Goal: Task Accomplishment & Management: Use online tool/utility

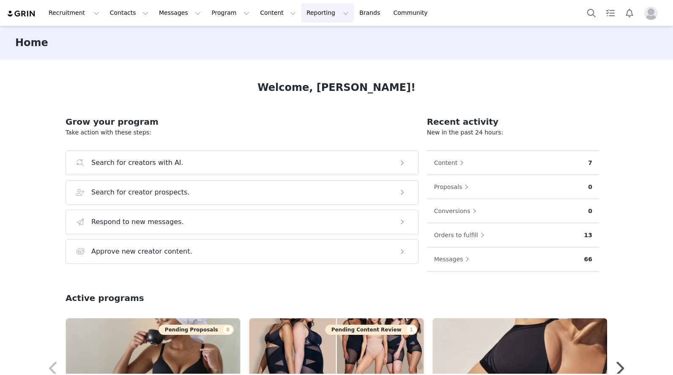
click at [301, 14] on button "Reporting Reporting" at bounding box center [327, 12] width 52 height 19
click at [304, 52] on p "Report Builder" at bounding box center [313, 53] width 42 height 9
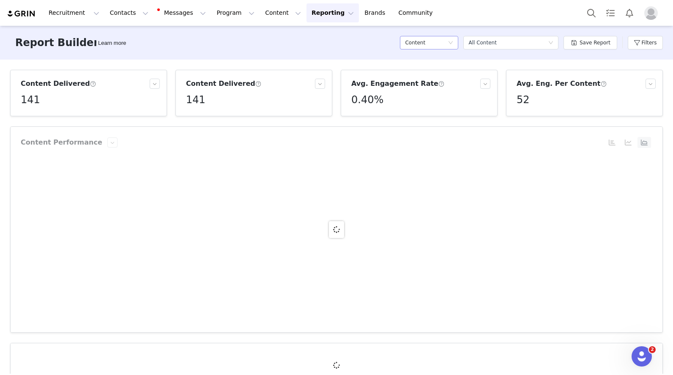
click at [423, 44] on h5 "Content" at bounding box center [415, 42] width 20 height 13
click at [427, 74] on h5 "Content" at bounding box center [431, 72] width 48 height 9
click at [481, 45] on div "All Content" at bounding box center [482, 42] width 28 height 13
click at [488, 72] on h5 "All Content" at bounding box center [515, 72] width 82 height 9
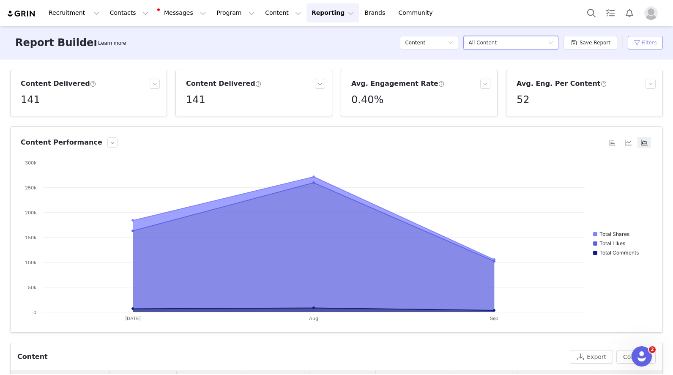
click at [632, 44] on button "Filters" at bounding box center [645, 43] width 35 height 14
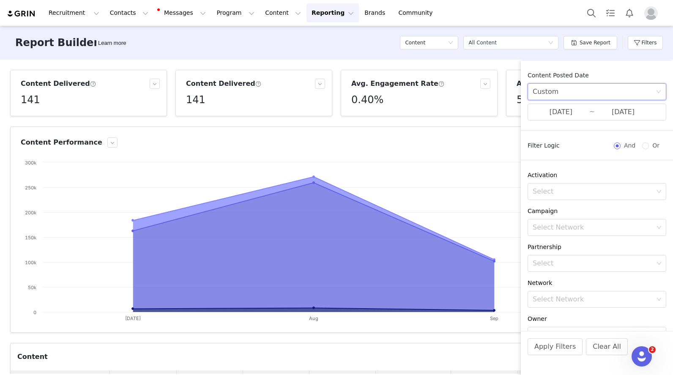
click at [583, 91] on div "Custom" at bounding box center [594, 92] width 123 height 16
click at [561, 151] on li "Custom" at bounding box center [594, 151] width 132 height 14
click at [567, 112] on input "[DATE]" at bounding box center [561, 112] width 57 height 11
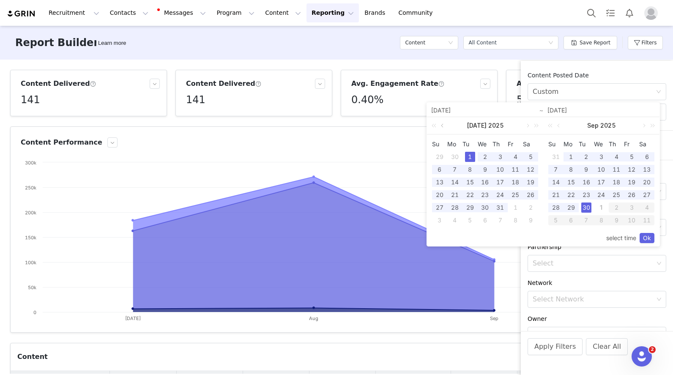
click at [442, 125] on link at bounding box center [443, 125] width 8 height 17
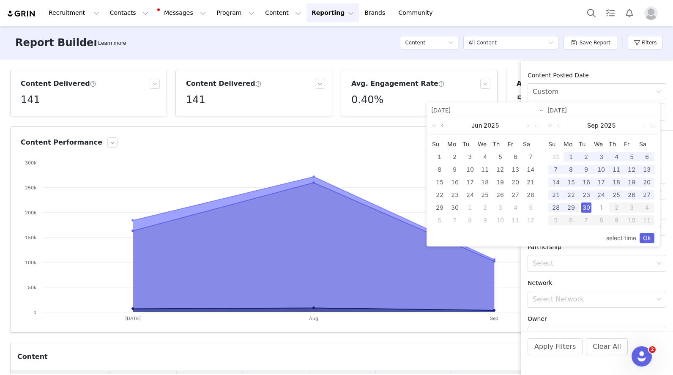
click at [442, 125] on link at bounding box center [443, 125] width 8 height 17
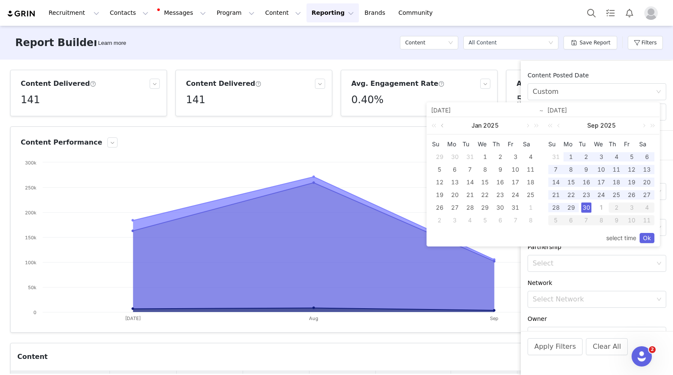
click at [442, 125] on link at bounding box center [443, 125] width 8 height 17
click at [526, 124] on link at bounding box center [527, 125] width 8 height 17
click at [602, 208] on div "1" at bounding box center [601, 208] width 10 height 10
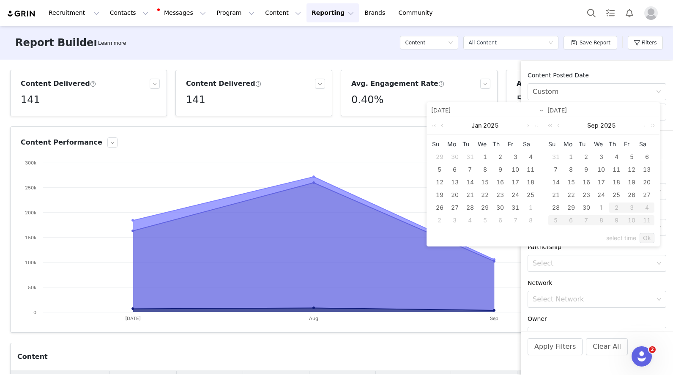
click at [603, 208] on div "1" at bounding box center [601, 208] width 10 height 10
type input "[DATE]"
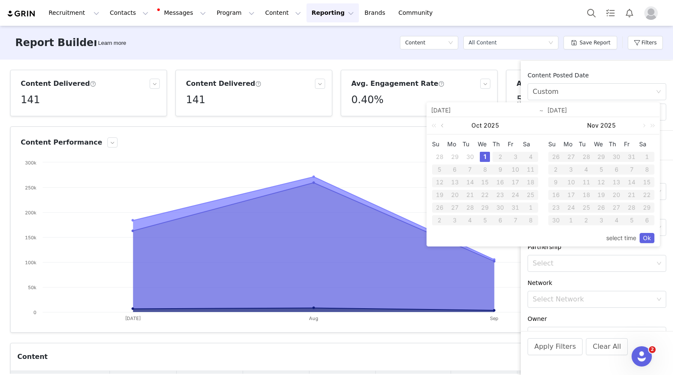
click at [441, 126] on link at bounding box center [443, 125] width 8 height 17
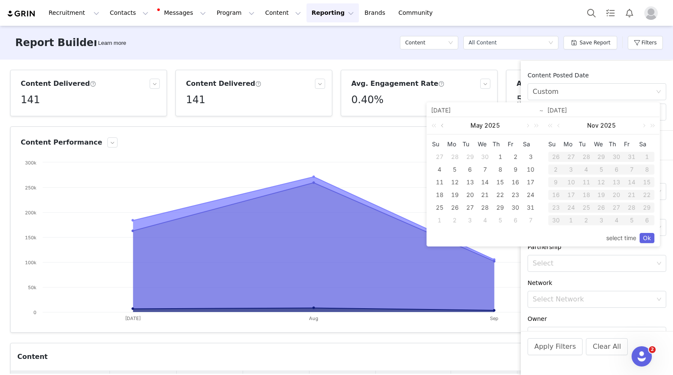
click at [441, 126] on link at bounding box center [443, 125] width 8 height 17
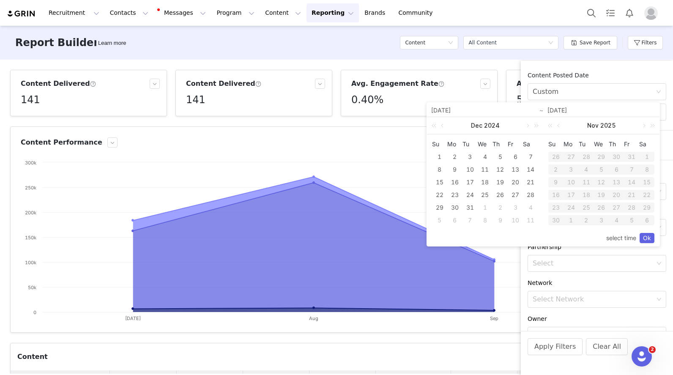
click at [483, 207] on div "1" at bounding box center [485, 208] width 10 height 10
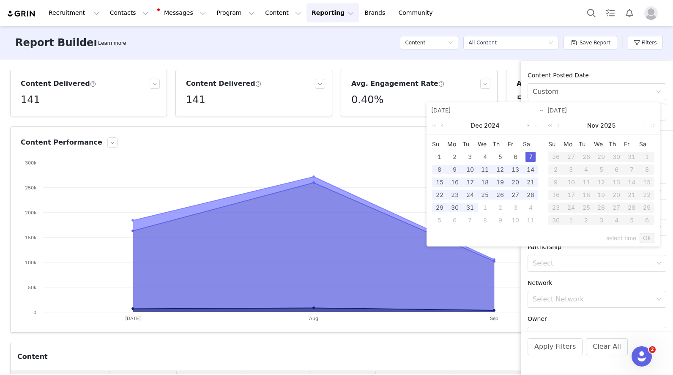
click at [528, 128] on link at bounding box center [527, 125] width 8 height 17
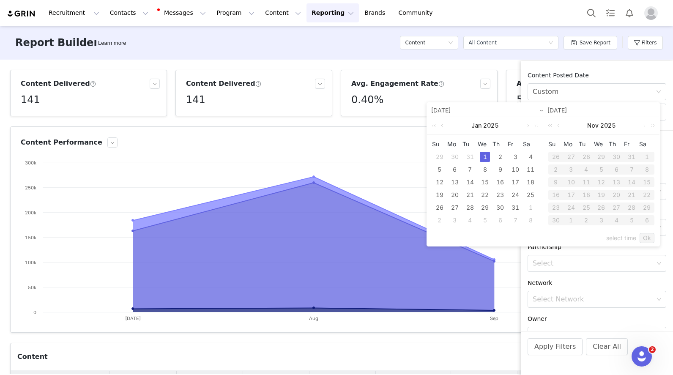
click at [485, 159] on div "1" at bounding box center [485, 157] width 10 height 10
type input "[DATE]"
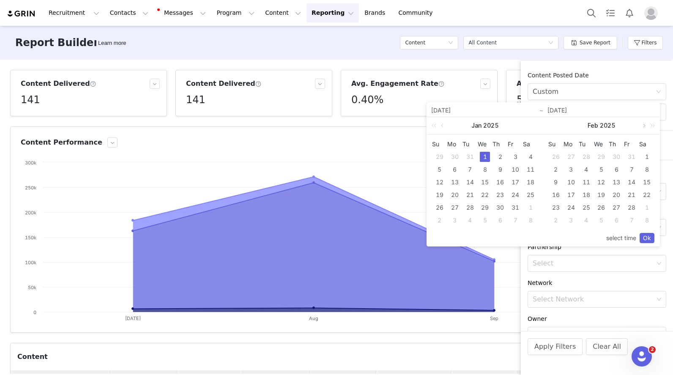
click at [642, 126] on link at bounding box center [644, 125] width 8 height 17
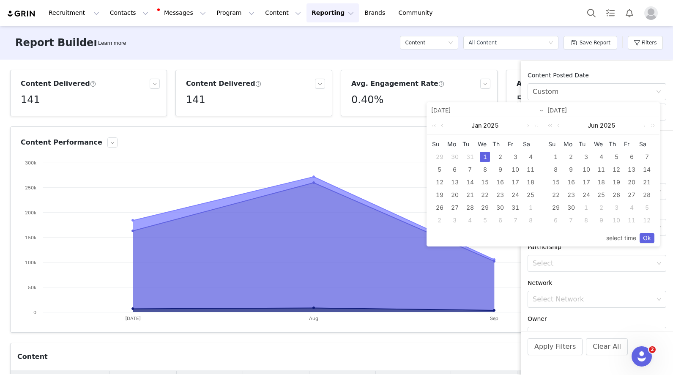
click at [642, 126] on link at bounding box center [644, 125] width 8 height 17
click at [600, 158] on div "1" at bounding box center [601, 157] width 10 height 10
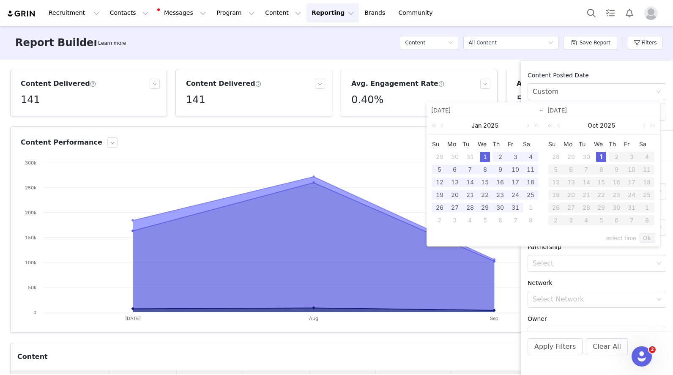
click at [486, 153] on div "1" at bounding box center [485, 157] width 10 height 10
type input "[DATE]"
click at [647, 238] on link "Ok" at bounding box center [647, 238] width 15 height 10
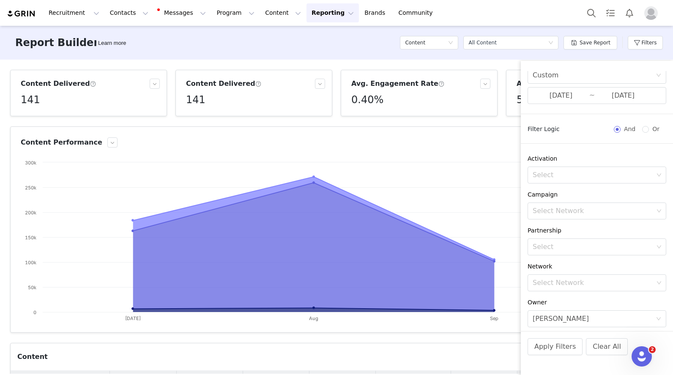
scroll to position [19, 0]
click at [573, 172] on div "Select" at bounding box center [593, 173] width 121 height 8
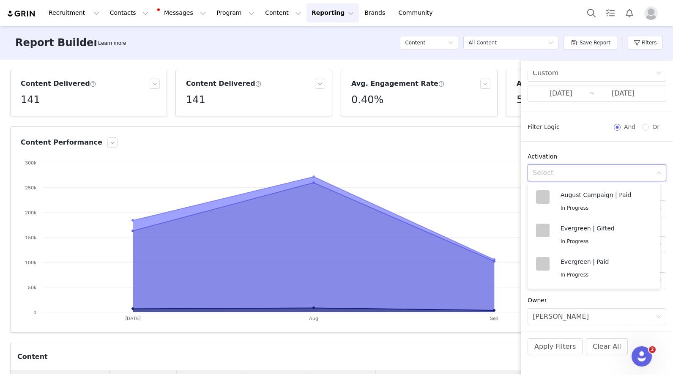
click at [574, 147] on div "Content Posted Date Custom [DATE] ~ [DATE] Filter Logic And Or Activation Selec…" at bounding box center [597, 201] width 152 height 260
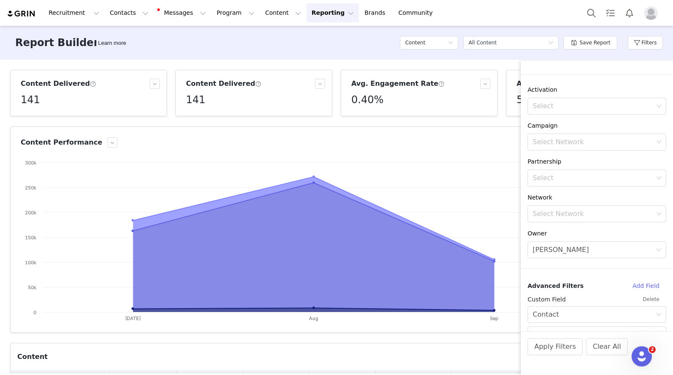
scroll to position [125, 0]
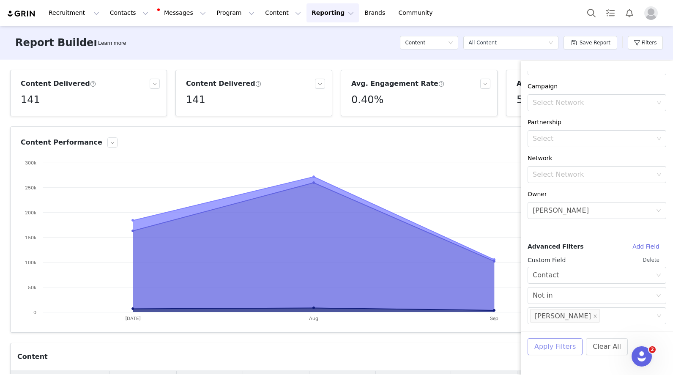
click at [556, 343] on button "Apply Filters" at bounding box center [555, 346] width 55 height 17
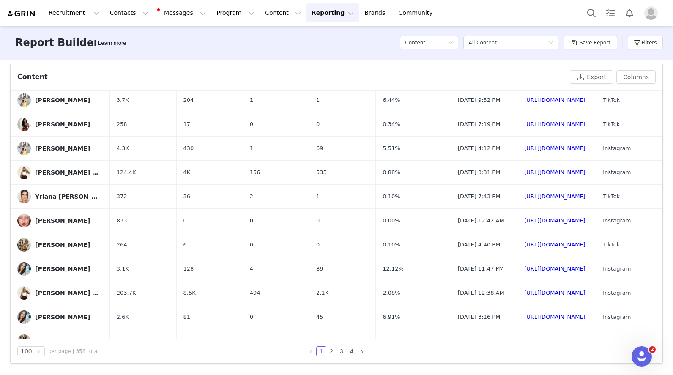
scroll to position [0, 0]
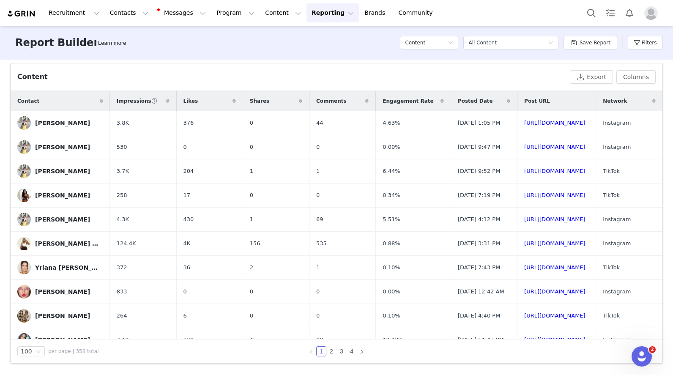
click at [67, 101] on div "Contact" at bounding box center [60, 101] width 99 height 20
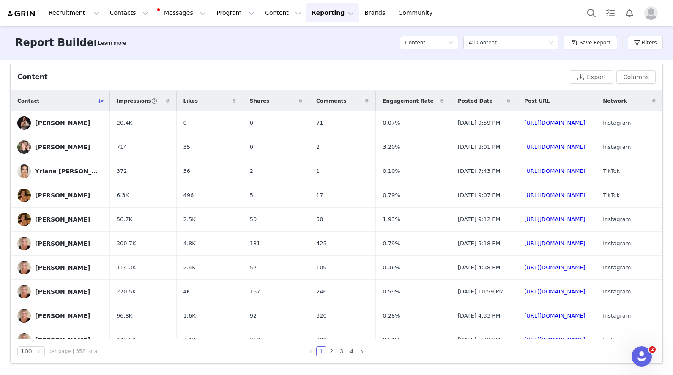
click at [67, 102] on div "Contact" at bounding box center [60, 101] width 99 height 20
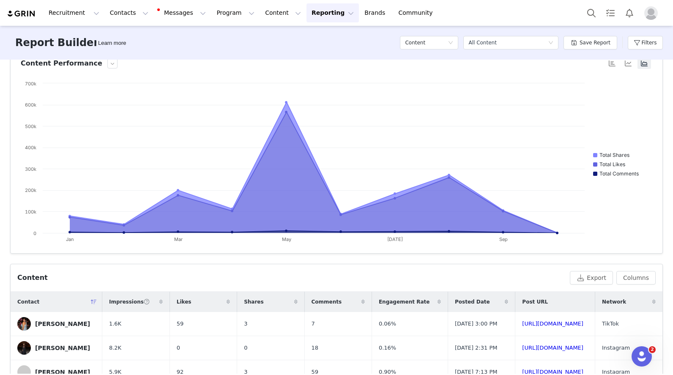
scroll to position [77, 0]
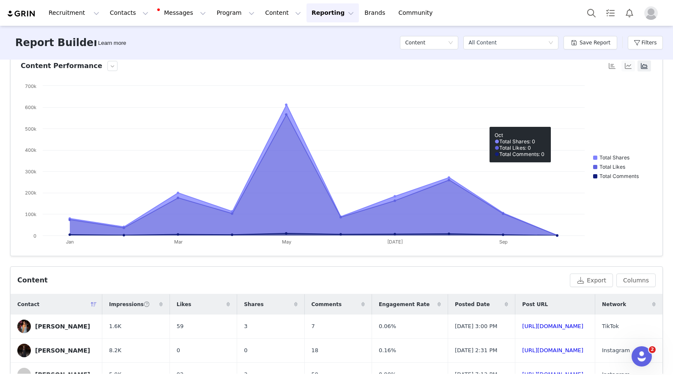
click at [622, 64] on button "button" at bounding box center [629, 65] width 14 height 11
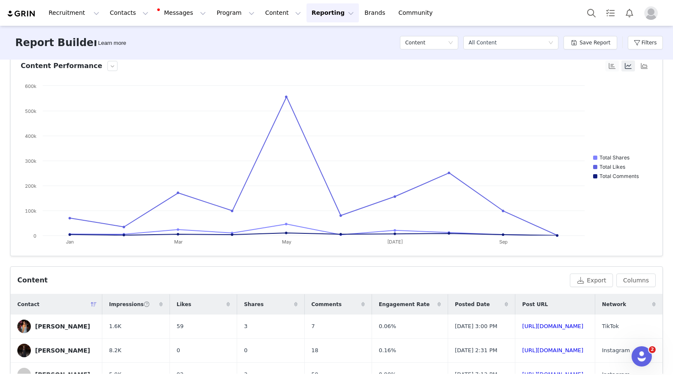
click at [608, 67] on button "button" at bounding box center [612, 65] width 14 height 11
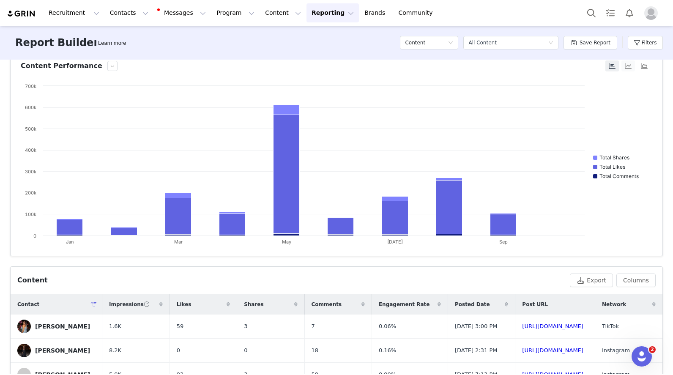
click at [625, 68] on button "button" at bounding box center [629, 65] width 14 height 11
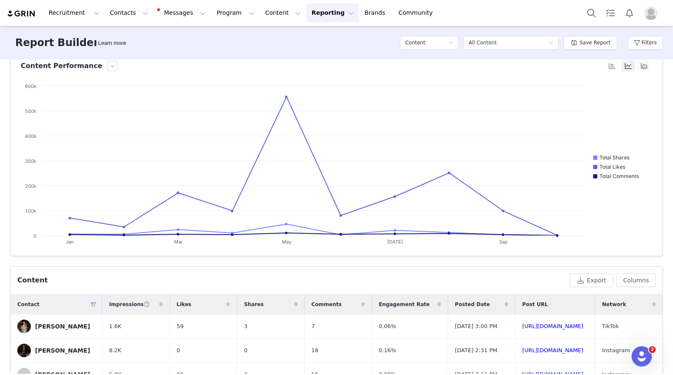
click at [638, 68] on button "button" at bounding box center [645, 65] width 14 height 11
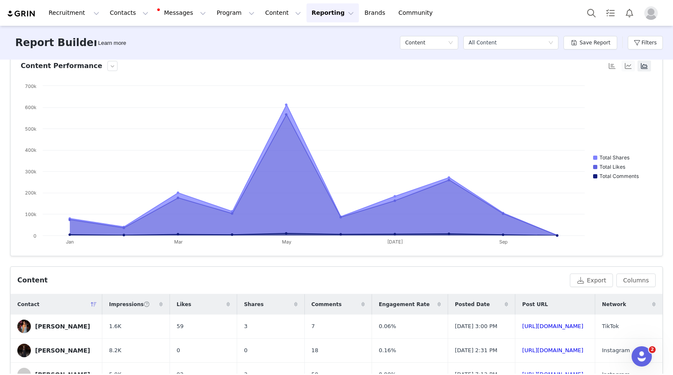
click at [622, 66] on button "button" at bounding box center [629, 65] width 14 height 11
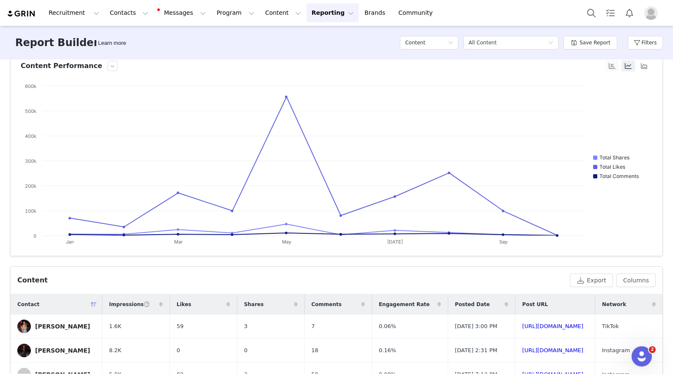
click at [606, 69] on button "button" at bounding box center [612, 65] width 14 height 11
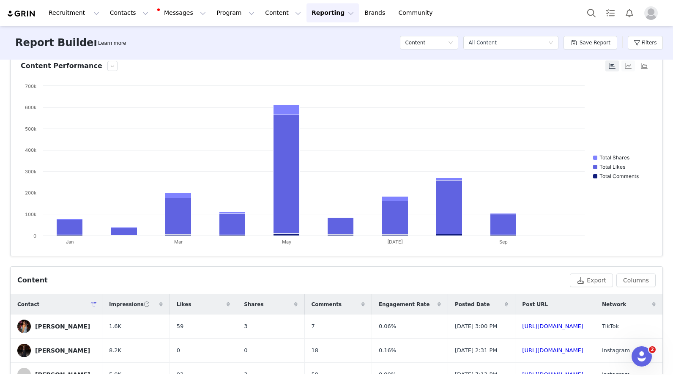
click at [627, 67] on button "button" at bounding box center [629, 65] width 14 height 11
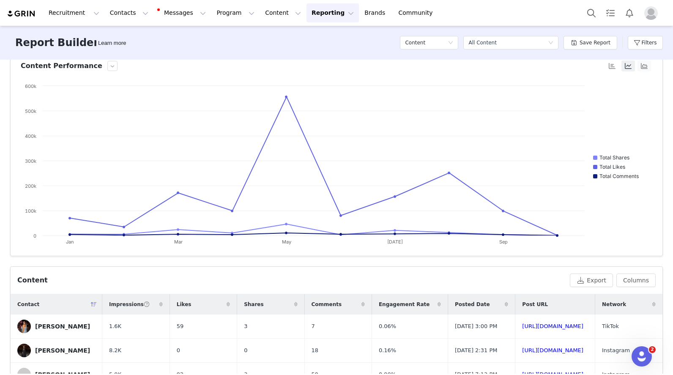
click at [638, 66] on button "button" at bounding box center [645, 65] width 14 height 11
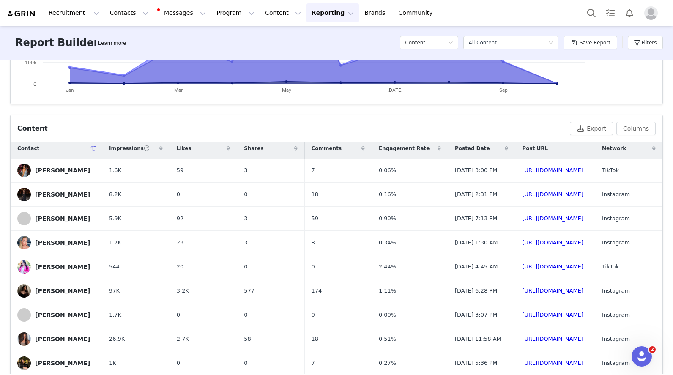
scroll to position [0, 0]
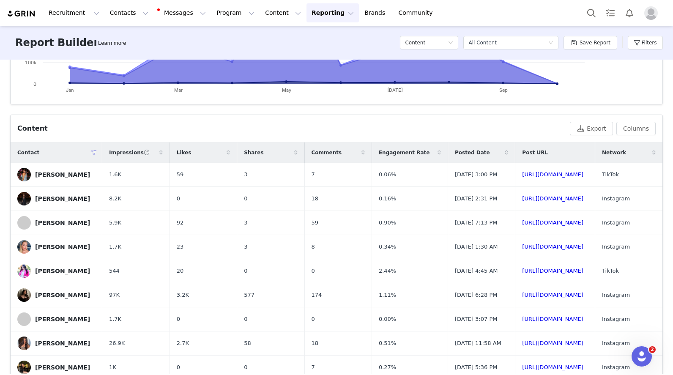
click at [136, 153] on span "Impressions" at bounding box center [129, 153] width 41 height 8
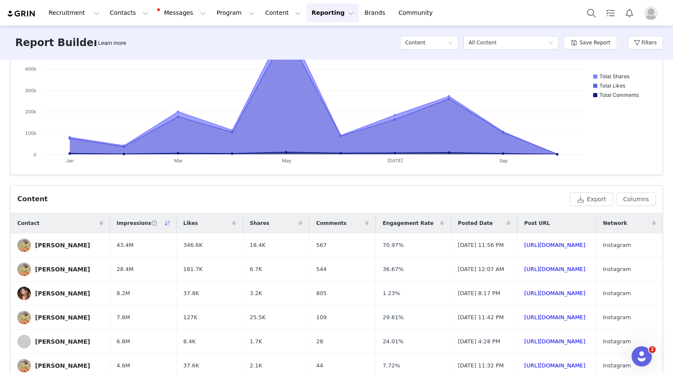
scroll to position [158, 0]
click at [586, 200] on button "Export" at bounding box center [591, 199] width 43 height 14
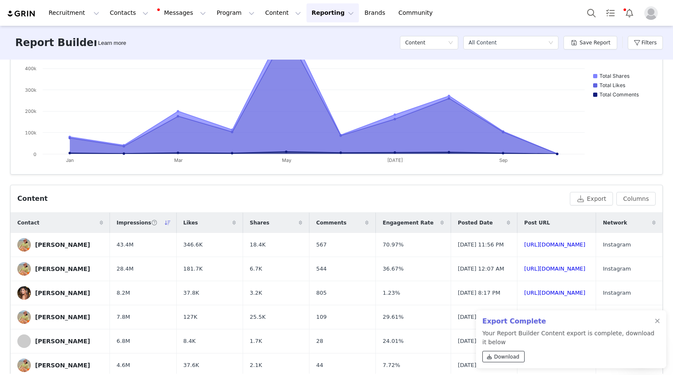
click at [504, 356] on span "Download" at bounding box center [506, 357] width 25 height 8
